Goal: Transaction & Acquisition: Obtain resource

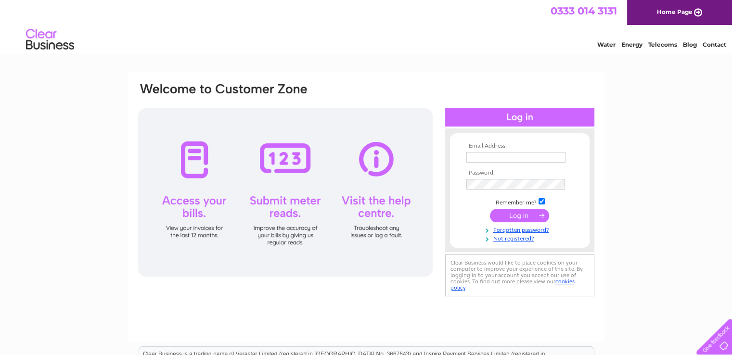
click at [517, 163] on td at bounding box center [520, 157] width 112 height 15
click at [517, 160] on input "text" at bounding box center [516, 158] width 100 height 12
type input "dengxiaofang97@gmail.com"
click at [490, 209] on input "submit" at bounding box center [519, 215] width 59 height 13
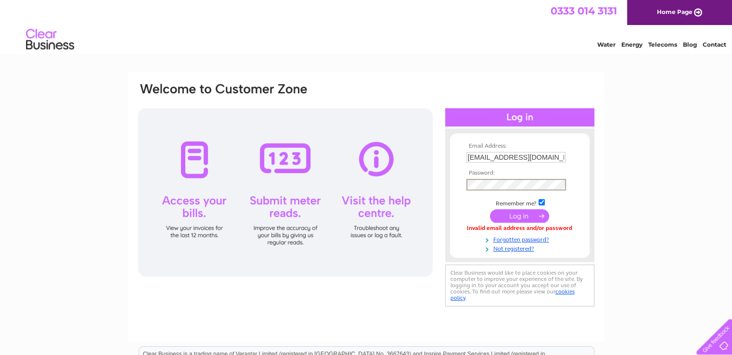
click at [521, 217] on input "submit" at bounding box center [519, 215] width 59 height 13
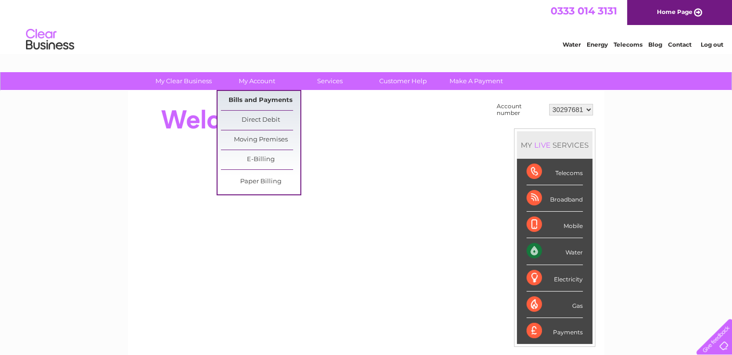
click at [259, 97] on link "Bills and Payments" at bounding box center [260, 100] width 79 height 19
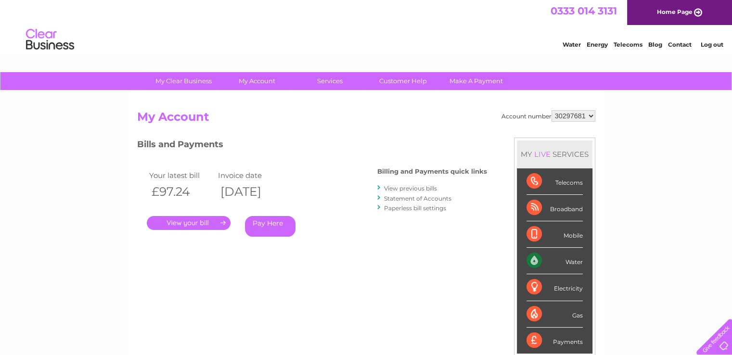
click at [187, 226] on link "." at bounding box center [189, 223] width 84 height 14
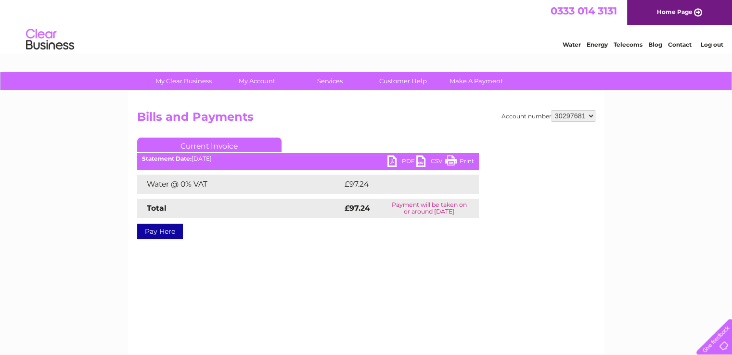
click at [399, 157] on link "PDF" at bounding box center [401, 162] width 29 height 14
click at [708, 42] on link "Log out" at bounding box center [711, 44] width 23 height 7
